Goal: Information Seeking & Learning: Learn about a topic

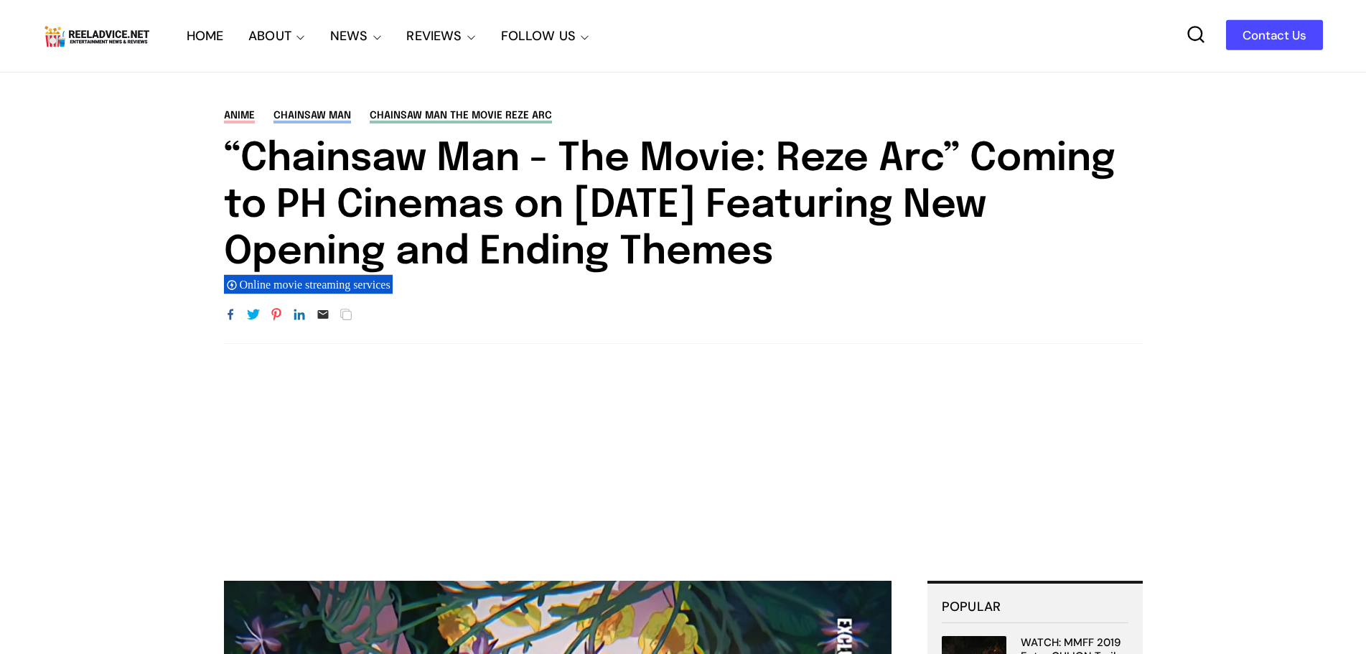
click at [202, 38] on link "HOME" at bounding box center [205, 36] width 37 height 72
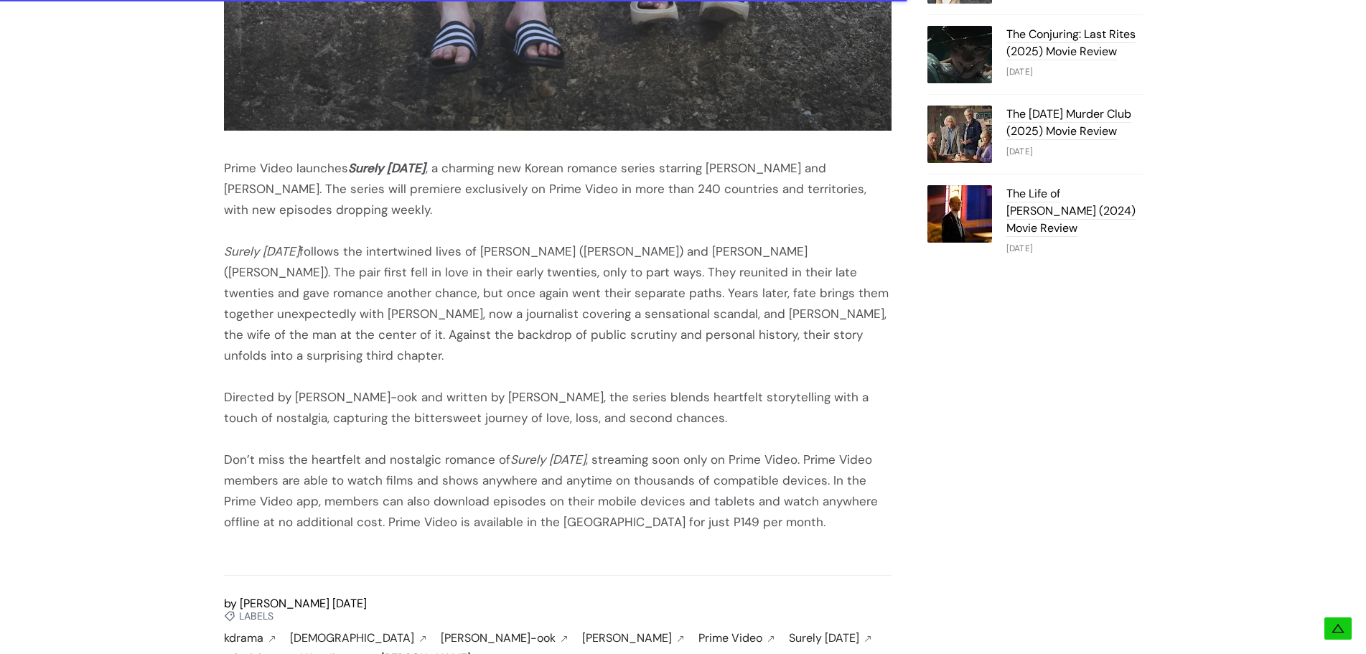
scroll to position [1436, 0]
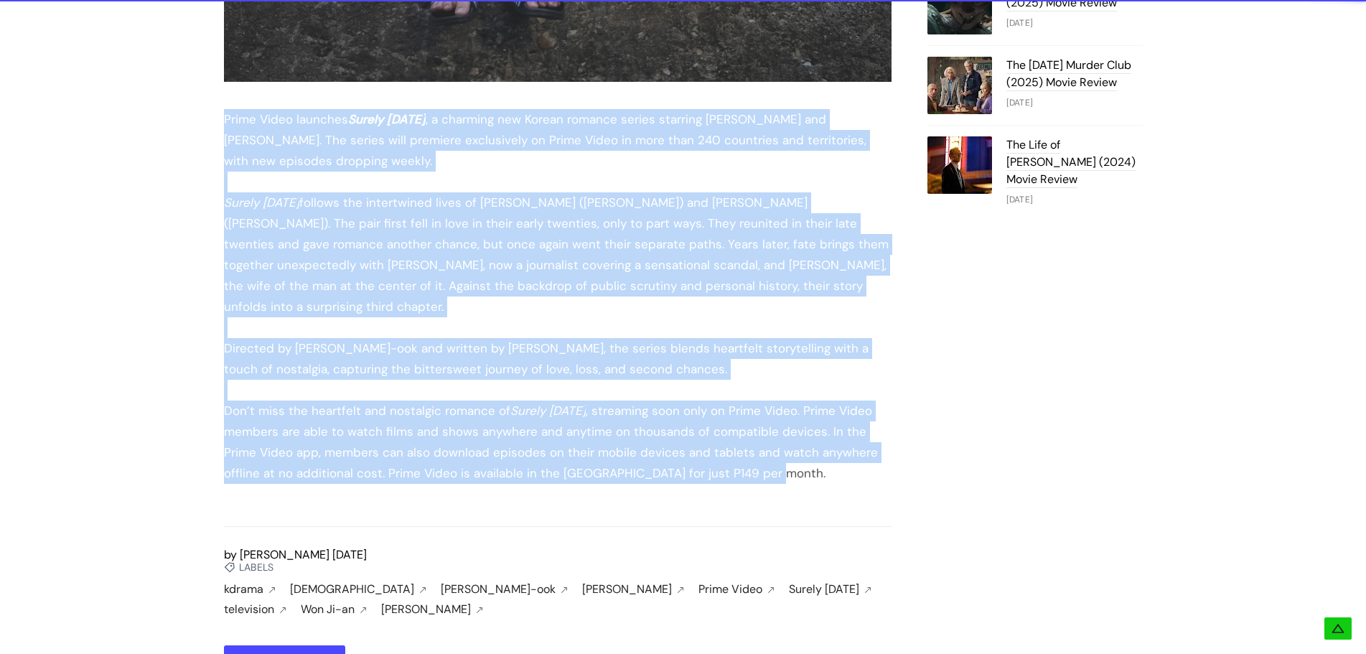
drag, startPoint x: 217, startPoint y: 162, endPoint x: 890, endPoint y: 509, distance: 756.8
copy div "Lorem Ipsum dolorsit Ametco Adipisci , e seddoeiu tem Incidi utlabor etdolo mag…"
